Goal: Find specific page/section: Find specific page/section

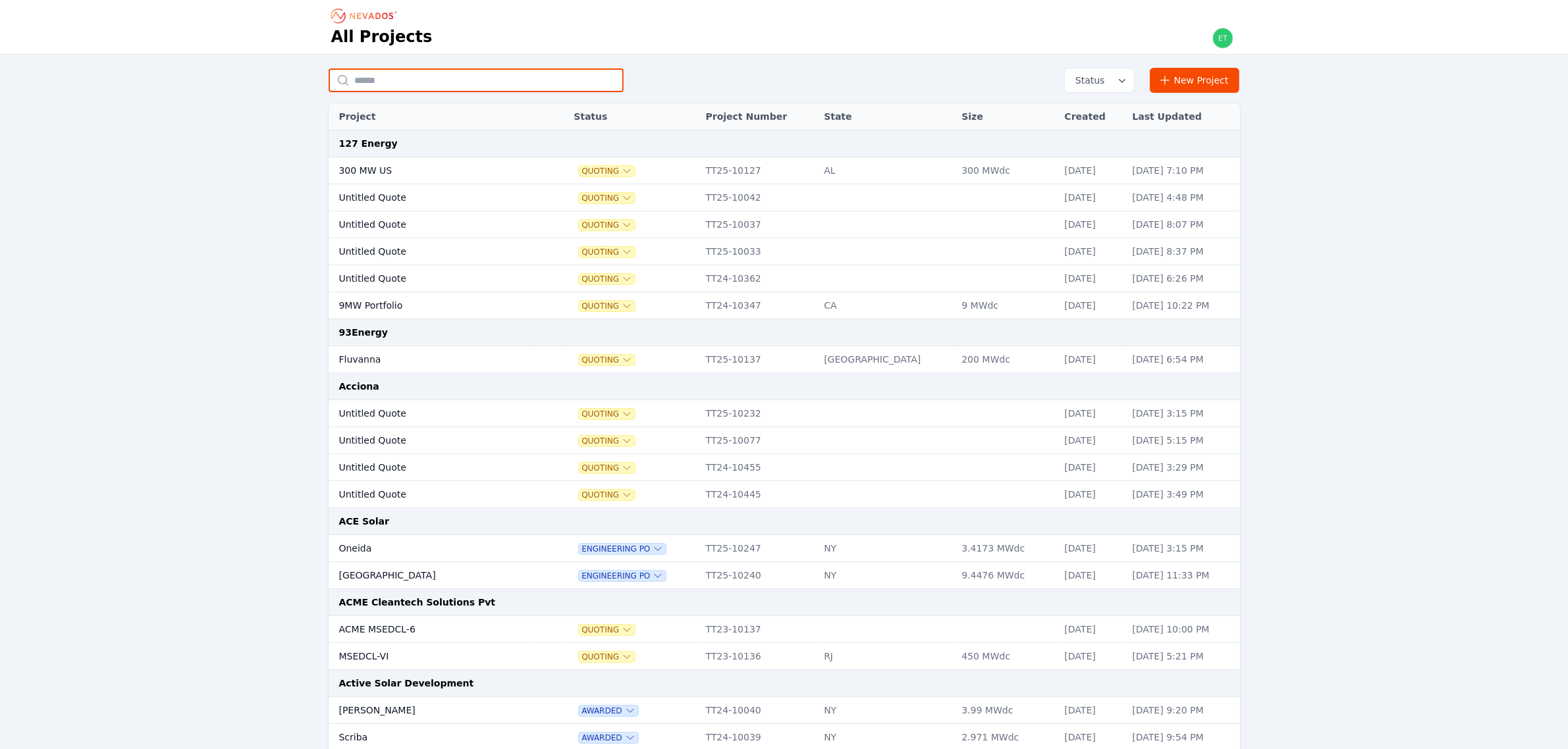
click at [410, 80] on input "text" at bounding box center [476, 80] width 295 height 24
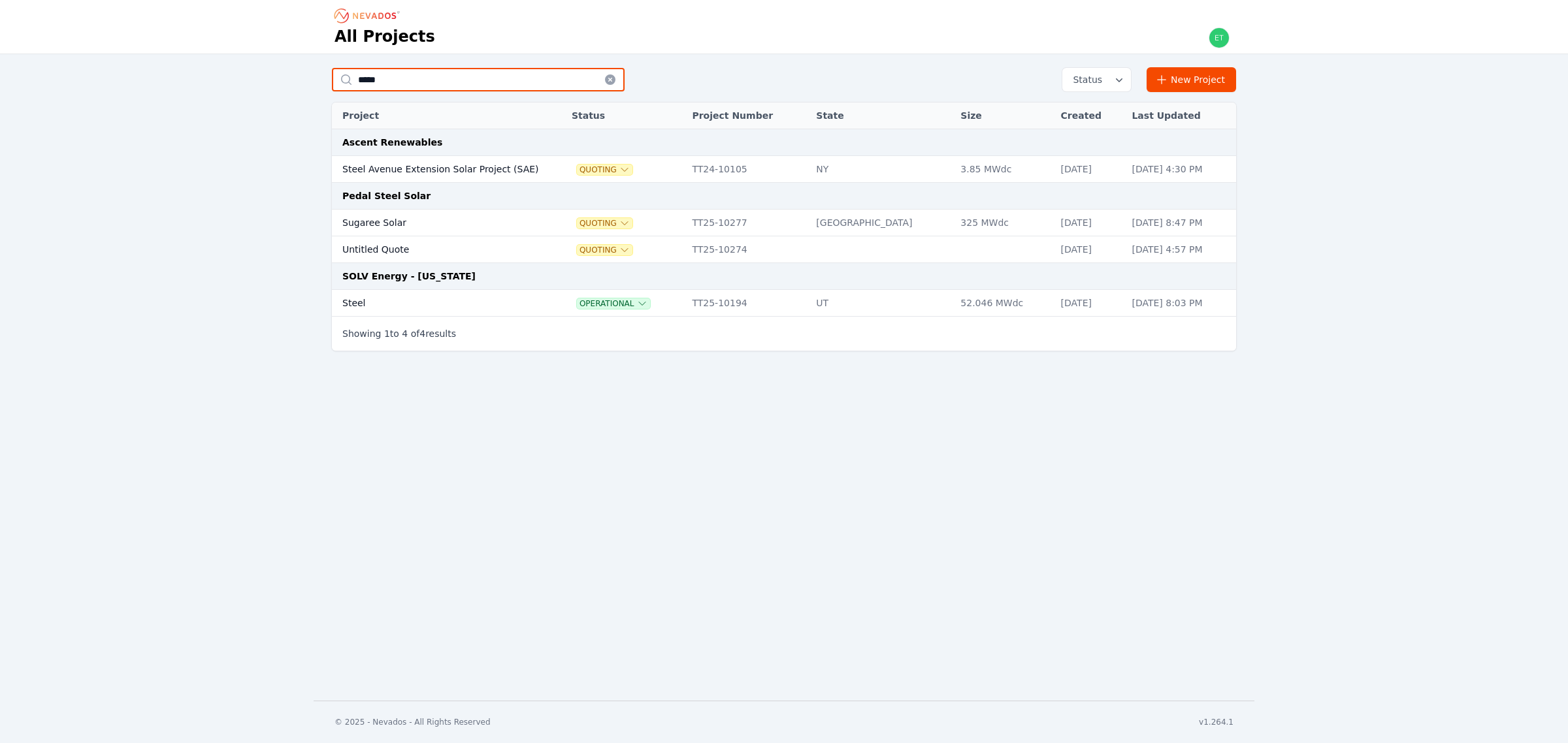
type input "*****"
click at [392, 298] on td "Steel" at bounding box center [440, 303] width 216 height 27
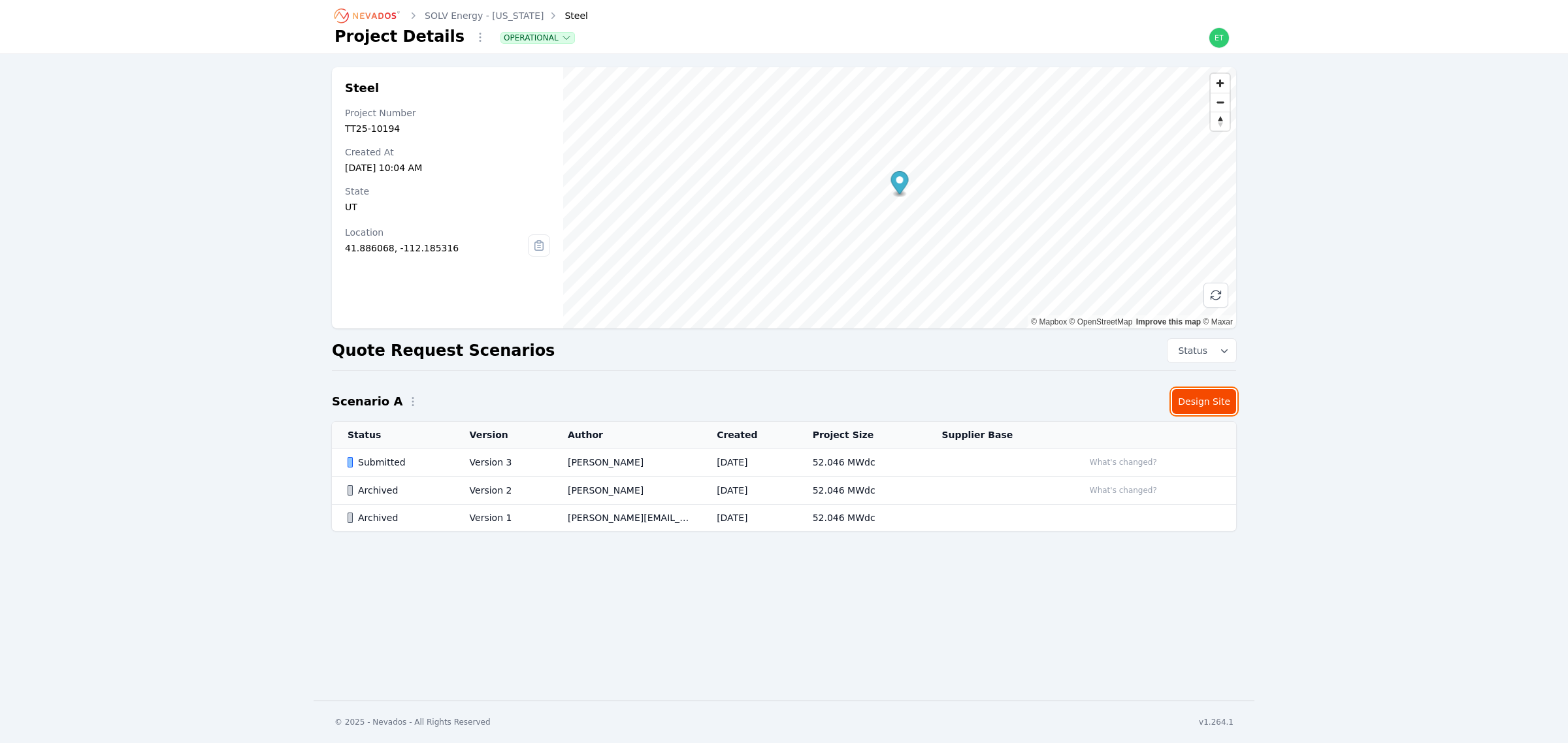
click at [1216, 399] on link "Design Site" at bounding box center [1205, 402] width 64 height 25
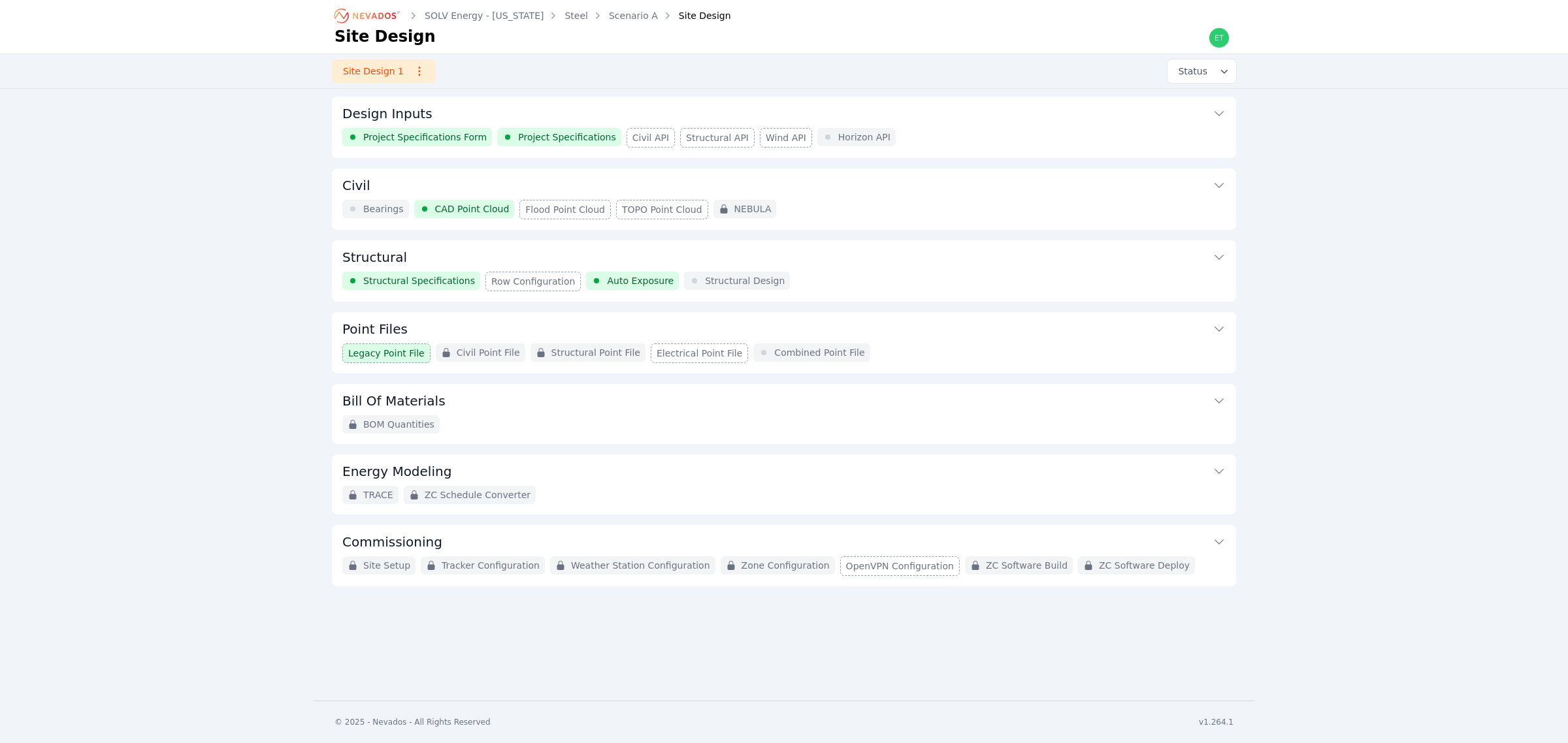
click at [1153, 534] on button "Commissioning" at bounding box center [784, 541] width 883 height 31
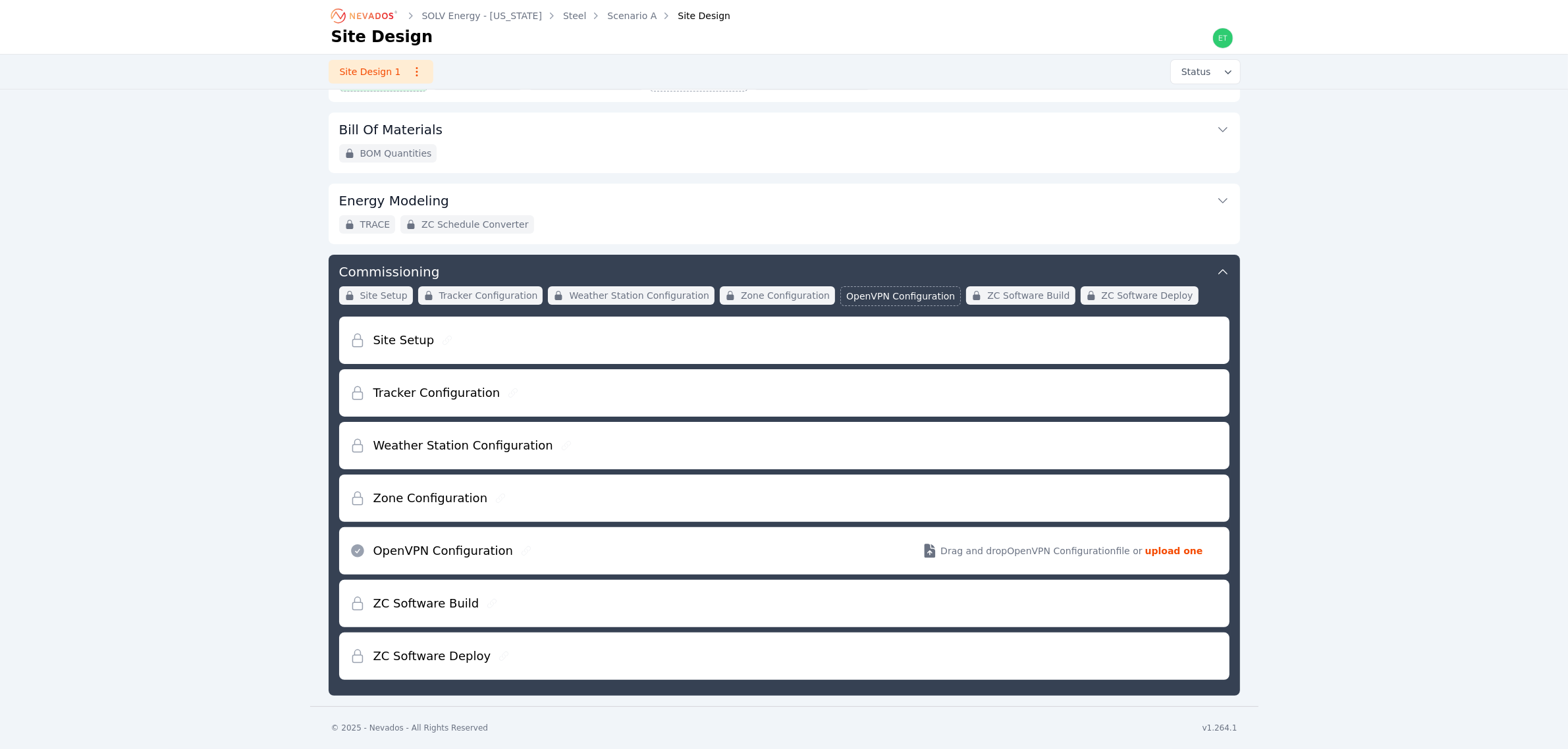
click at [1183, 267] on button "Commissioning" at bounding box center [785, 271] width 890 height 32
